Goal: Navigation & Orientation: Find specific page/section

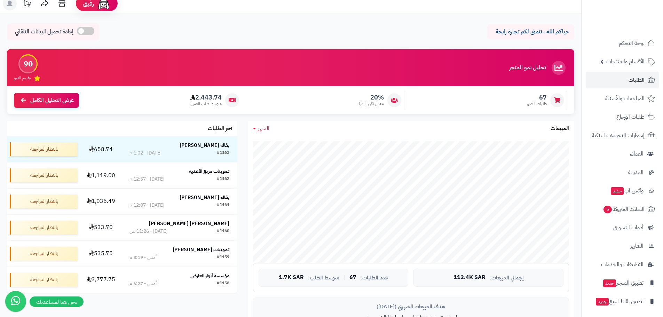
scroll to position [279, 0]
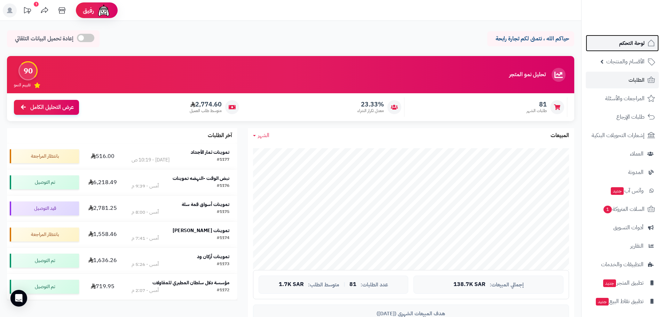
click at [636, 43] on span "لوحة التحكم" at bounding box center [632, 43] width 25 height 10
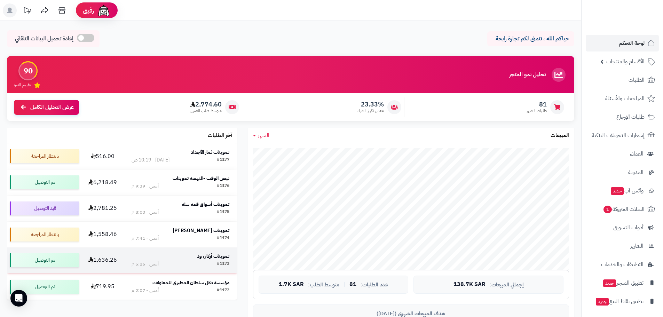
scroll to position [35, 0]
